Goal: Task Accomplishment & Management: Manage account settings

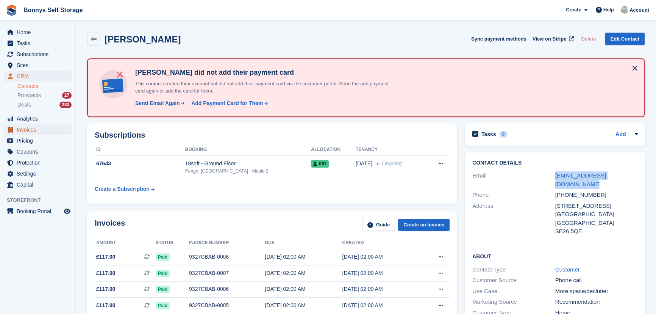
click at [31, 129] on span "Invoices" at bounding box center [39, 129] width 45 height 11
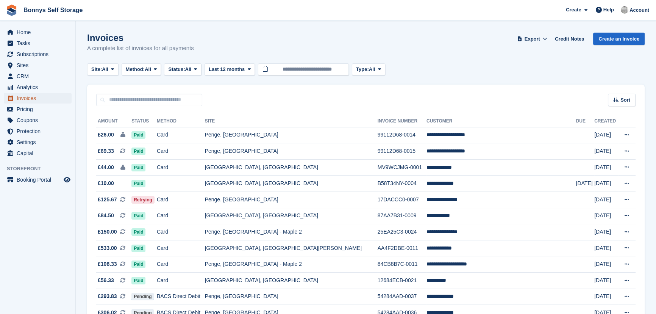
click at [26, 95] on span "Invoices" at bounding box center [39, 98] width 45 height 11
click at [197, 67] on icon at bounding box center [195, 69] width 3 height 5
click at [186, 114] on link "Draft" at bounding box center [200, 115] width 66 height 14
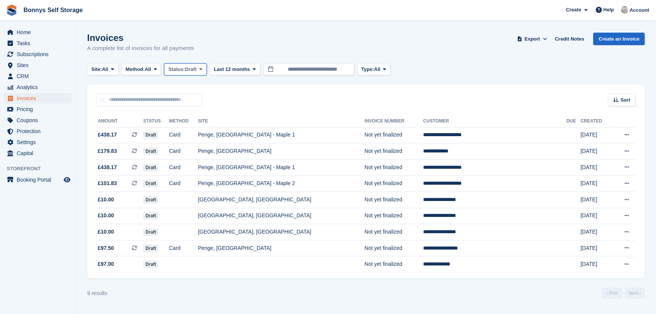
click at [202, 69] on icon at bounding box center [200, 69] width 3 height 5
click at [185, 128] on link "Open" at bounding box center [200, 128] width 66 height 14
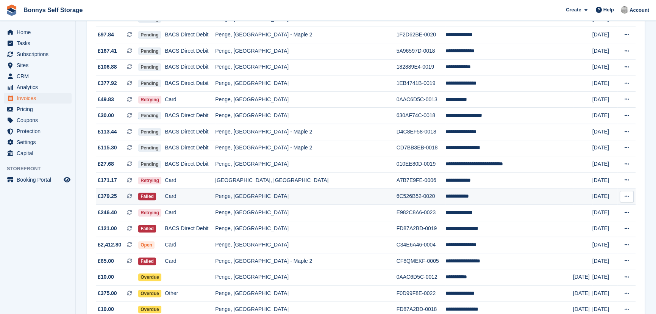
scroll to position [344, 0]
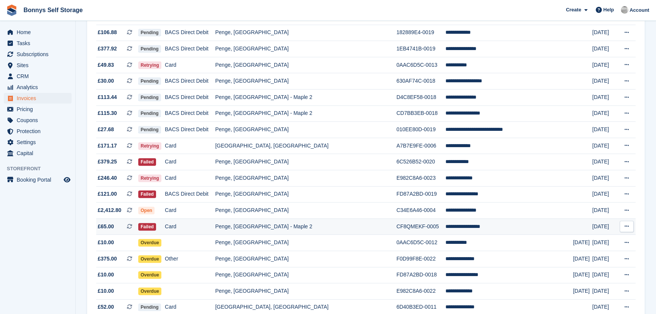
click at [264, 232] on td "Penge, [GEOGRAPHIC_DATA] - Maple 2" at bounding box center [305, 226] width 181 height 16
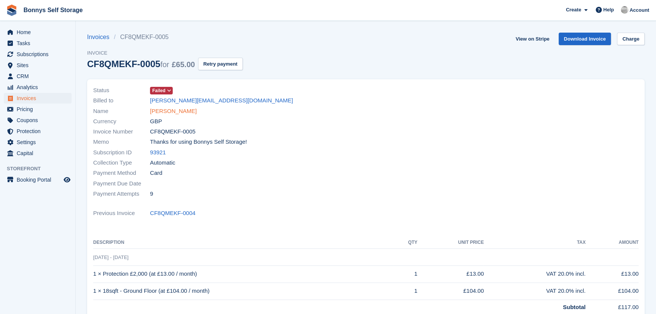
click at [180, 109] on link "[PERSON_NAME]" at bounding box center [173, 111] width 47 height 9
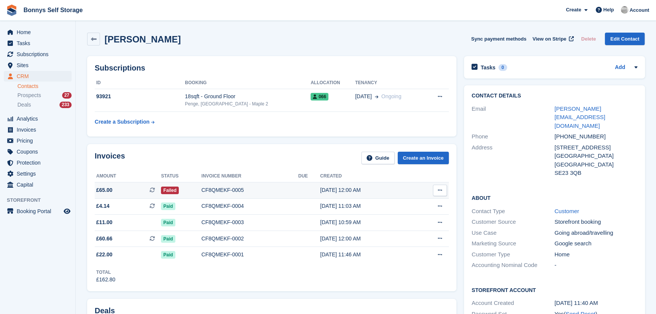
click at [219, 189] on div "CF8QMEKF-0005" at bounding box center [250, 190] width 97 height 8
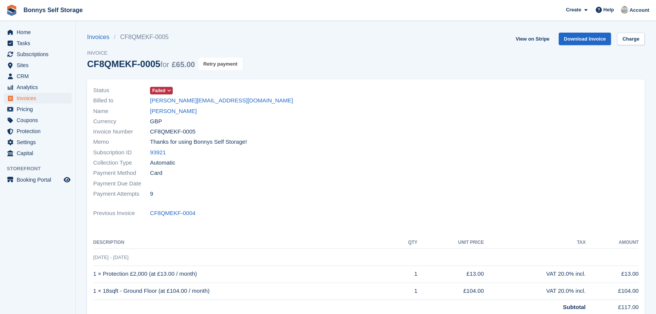
click at [216, 62] on button "Retry payment" at bounding box center [220, 64] width 45 height 13
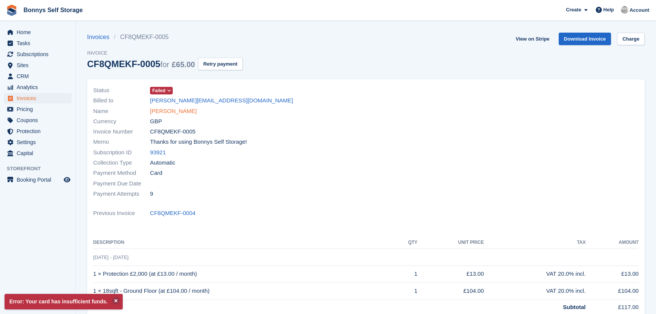
click at [183, 109] on link "[PERSON_NAME]" at bounding box center [173, 111] width 47 height 9
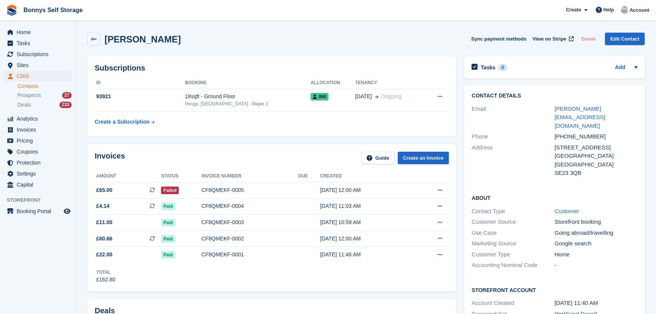
scroll to position [241, 0]
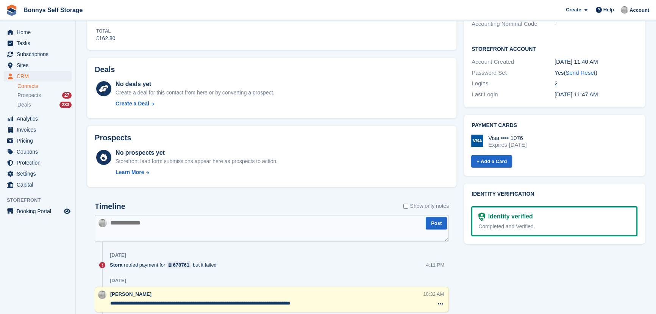
click at [136, 226] on textarea at bounding box center [272, 228] width 354 height 27
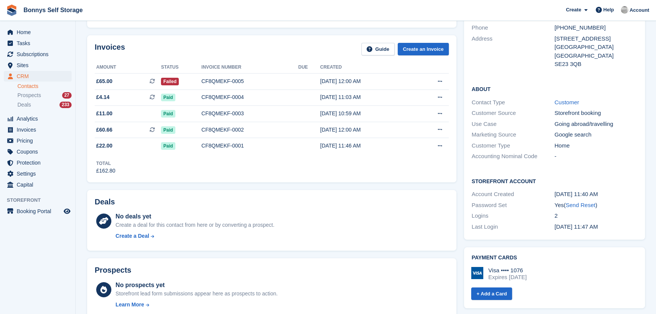
scroll to position [0, 0]
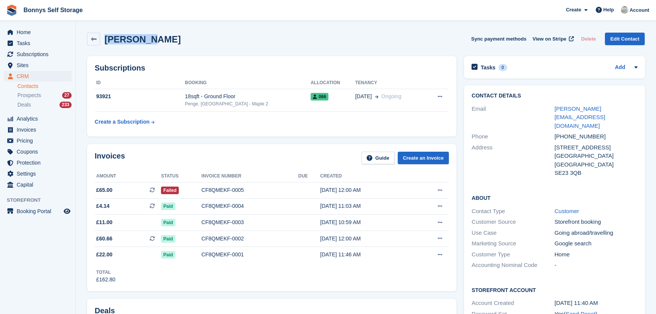
drag, startPoint x: 144, startPoint y: 40, endPoint x: 106, endPoint y: 40, distance: 37.5
click at [106, 40] on h2 "[PERSON_NAME]" at bounding box center [143, 39] width 76 height 10
copy h2 "Grzegorz"
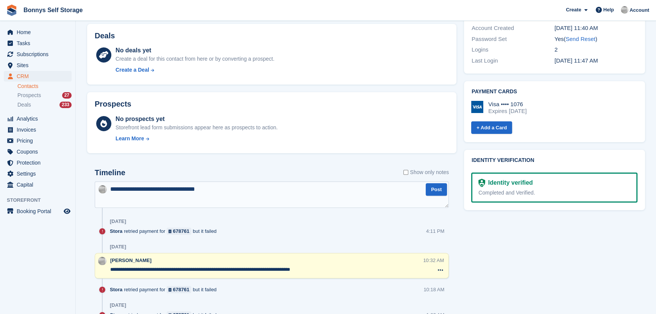
scroll to position [344, 0]
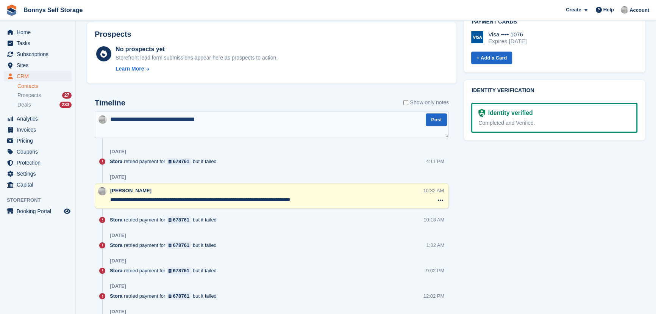
click at [224, 117] on textarea "**********" at bounding box center [272, 124] width 354 height 27
paste textarea "*********"
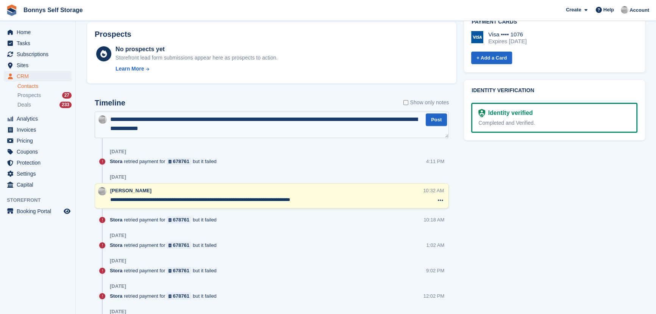
type textarea "**********"
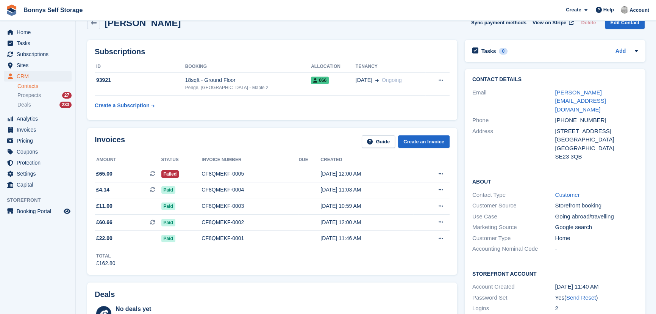
scroll to position [0, 0]
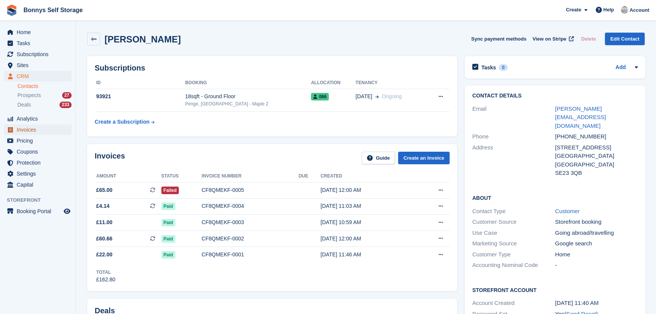
click at [34, 128] on span "Invoices" at bounding box center [39, 129] width 45 height 11
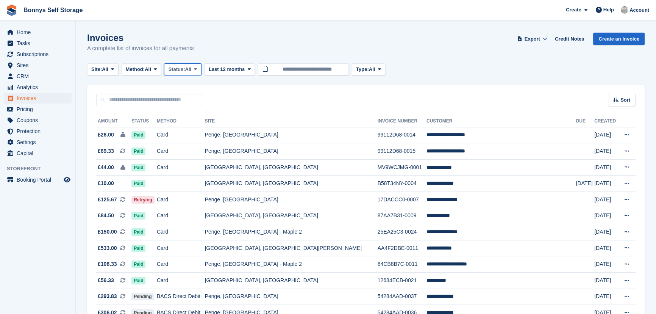
click at [197, 67] on span at bounding box center [195, 69] width 6 height 6
click at [184, 128] on link "Open" at bounding box center [200, 128] width 66 height 14
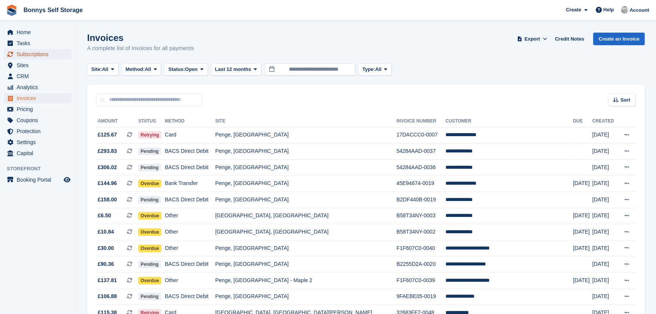
click at [33, 55] on span "Subscriptions" at bounding box center [39, 54] width 45 height 11
